Goal: Information Seeking & Learning: Learn about a topic

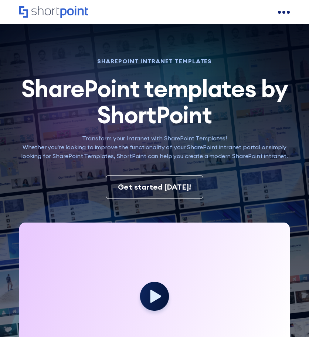
click at [283, 10] on div "open menu" at bounding box center [284, 12] width 12 height 12
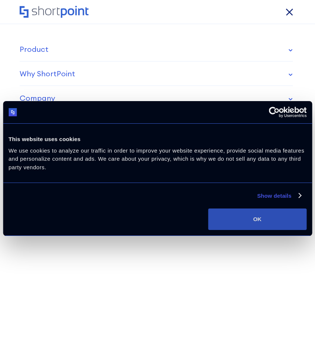
click at [261, 216] on button "OK" at bounding box center [257, 218] width 98 height 21
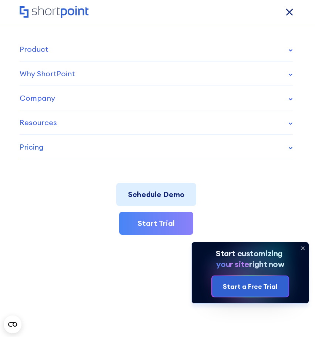
click at [38, 146] on div "Pricing" at bounding box center [32, 146] width 24 height 11
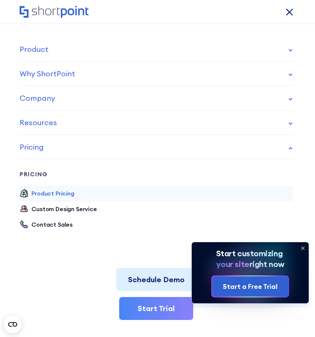
click at [59, 195] on div "Product Pricing" at bounding box center [52, 193] width 43 height 9
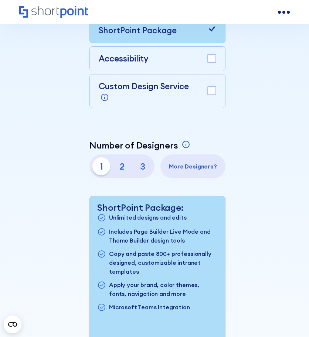
scroll to position [148, 0]
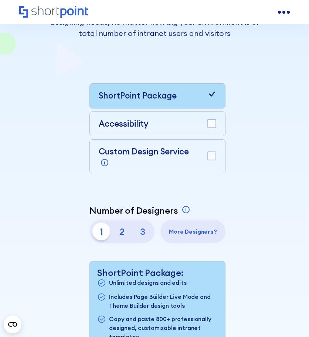
click at [214, 127] on rect at bounding box center [212, 123] width 8 height 8
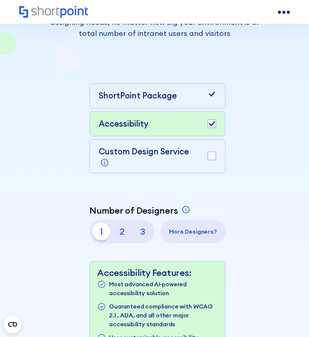
click at [210, 153] on rect at bounding box center [212, 156] width 8 height 8
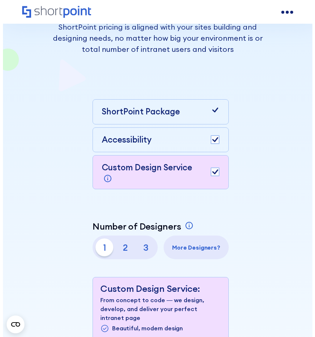
scroll to position [0, 0]
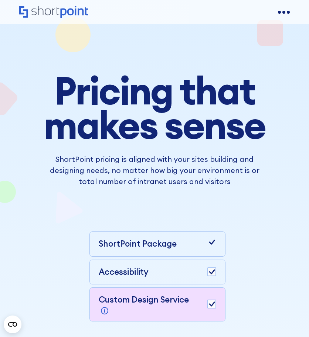
click at [281, 11] on div "open menu" at bounding box center [284, 12] width 12 height 12
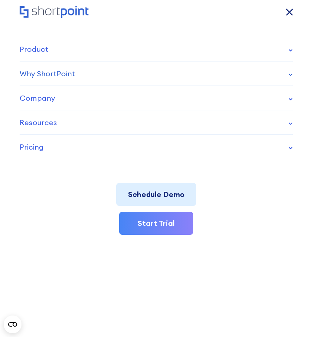
click at [118, 80] on link "Why ShortPoint" at bounding box center [156, 73] width 273 height 24
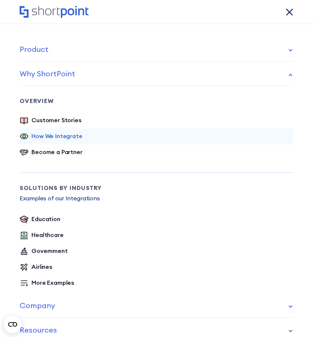
click at [68, 133] on div "How We Integrate" at bounding box center [56, 135] width 51 height 9
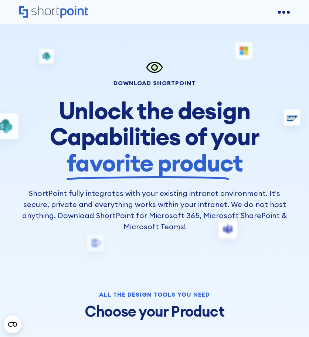
click at [287, 11] on div "open menu" at bounding box center [288, 12] width 3 height 3
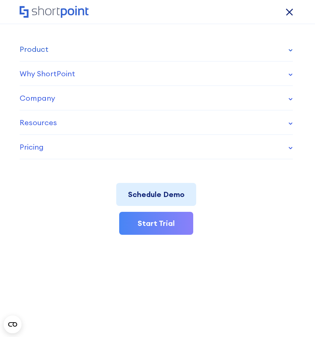
click at [48, 49] on link "Product" at bounding box center [156, 49] width 273 height 24
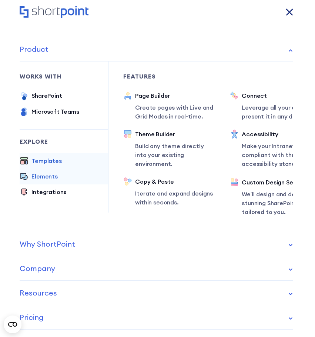
drag, startPoint x: 45, startPoint y: 161, endPoint x: 62, endPoint y: 178, distance: 23.8
click at [45, 161] on div "Templates" at bounding box center [46, 160] width 30 height 9
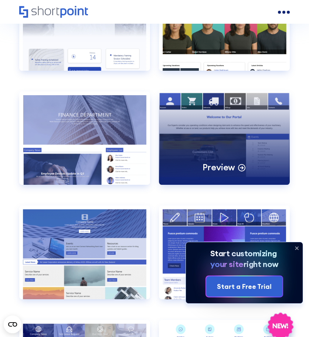
scroll to position [1738, 0]
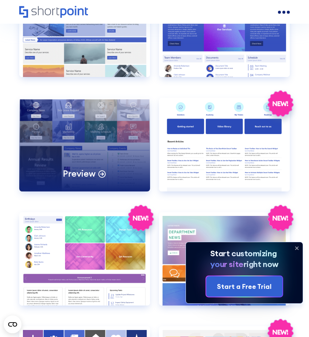
click at [108, 108] on div "Preview" at bounding box center [84, 145] width 131 height 94
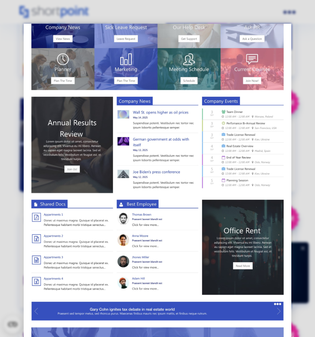
scroll to position [0, 0]
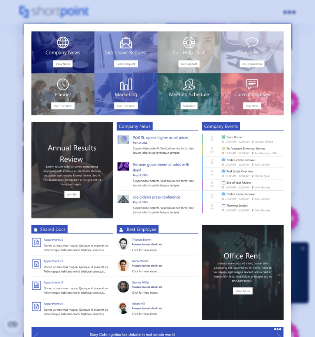
click at [155, 9] on div at bounding box center [157, 168] width 315 height 337
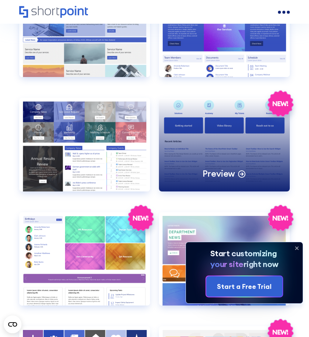
click at [220, 135] on div "Preview" at bounding box center [224, 145] width 131 height 94
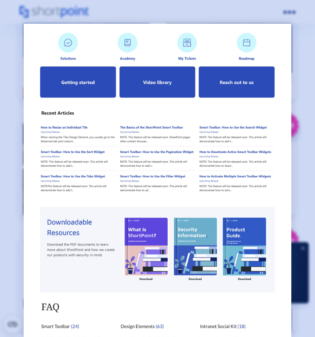
click at [309, 123] on div at bounding box center [157, 168] width 315 height 337
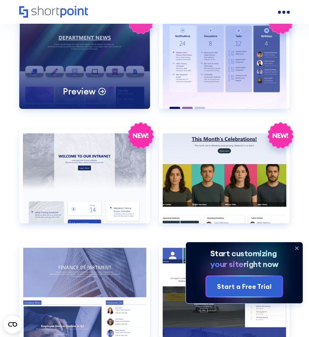
scroll to position [1271, 0]
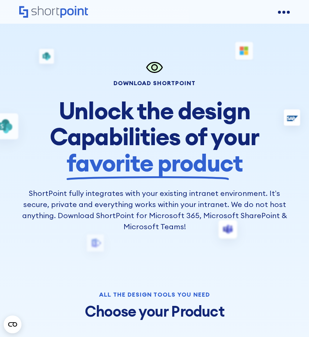
click at [285, 13] on div "open menu" at bounding box center [284, 12] width 3 height 3
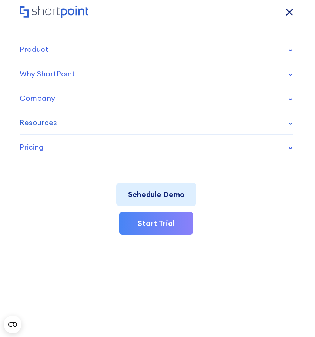
click at [46, 124] on div "Resources" at bounding box center [38, 122] width 37 height 11
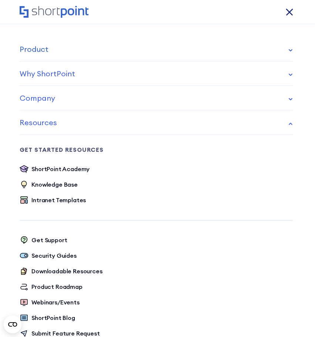
click at [62, 50] on link "Product" at bounding box center [156, 49] width 273 height 24
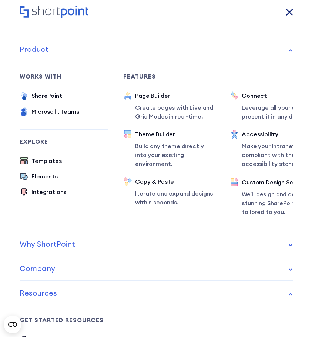
click at [287, 14] on div "open menu" at bounding box center [285, 12] width 4 height 4
